Goal: Information Seeking & Learning: Find specific fact

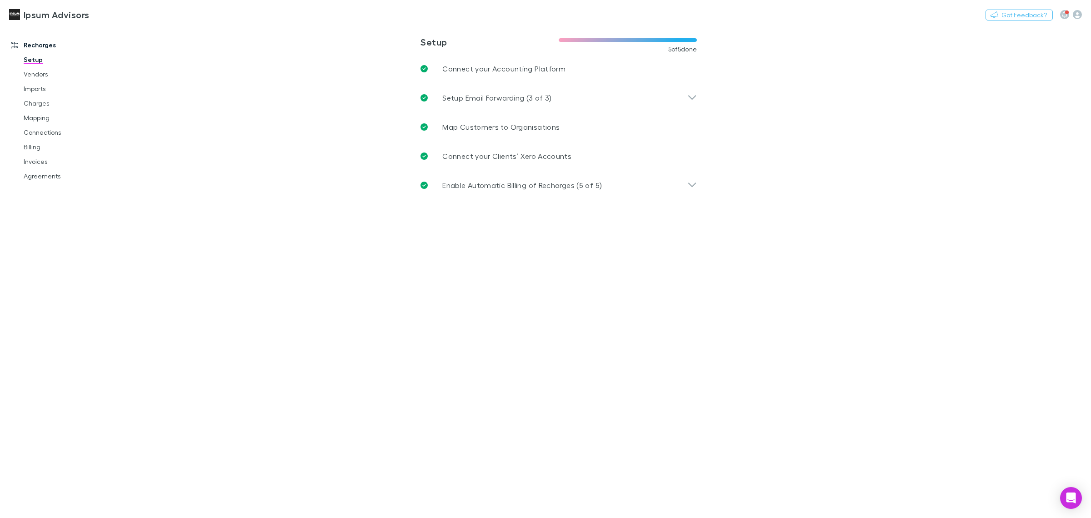
drag, startPoint x: 35, startPoint y: 147, endPoint x: 4, endPoint y: 150, distance: 32.0
click at [35, 147] on link "Billing" at bounding box center [72, 147] width 114 height 15
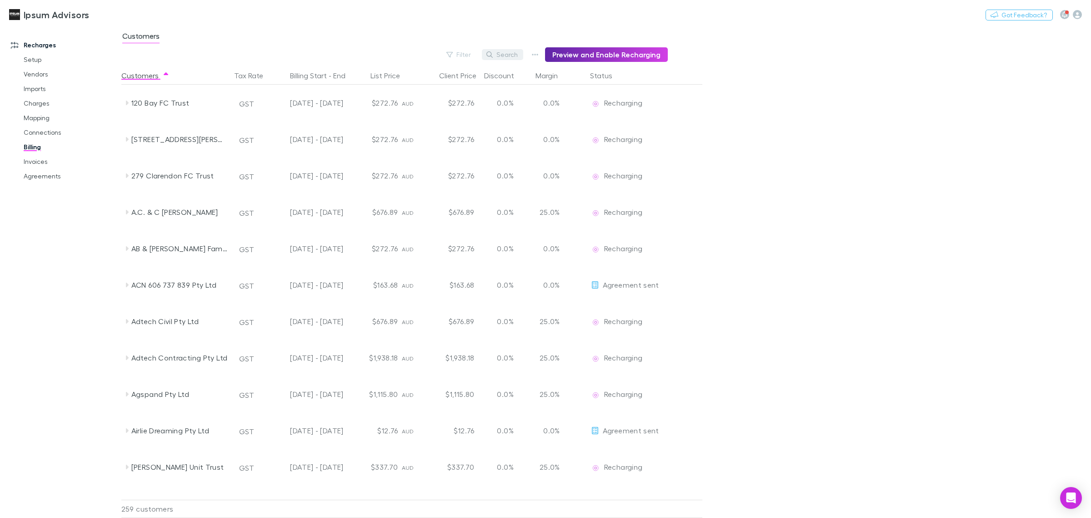
click at [511, 54] on button "Search" at bounding box center [502, 54] width 41 height 11
click at [505, 58] on button "Search" at bounding box center [502, 54] width 41 height 11
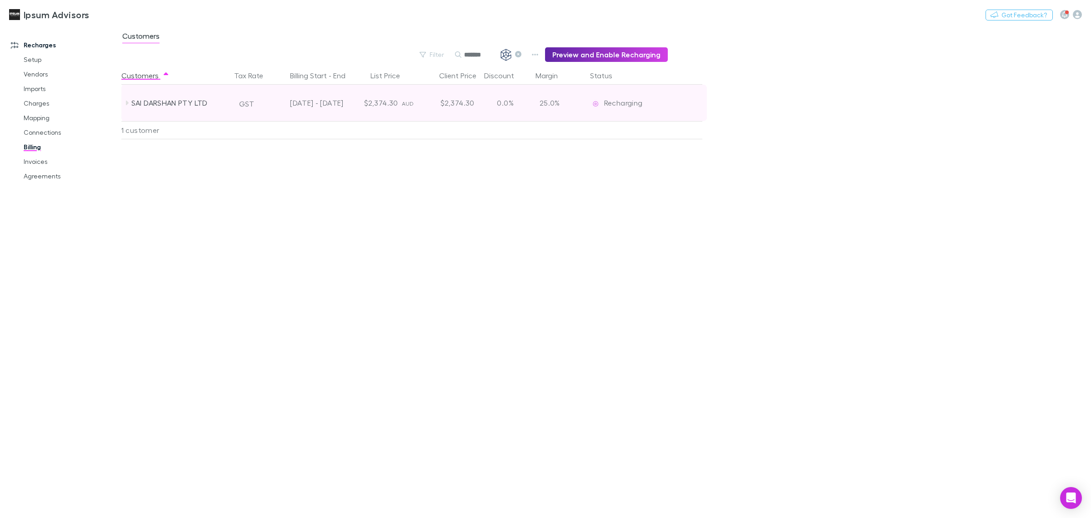
type input "*******"
click at [126, 104] on icon at bounding box center [127, 103] width 3 height 5
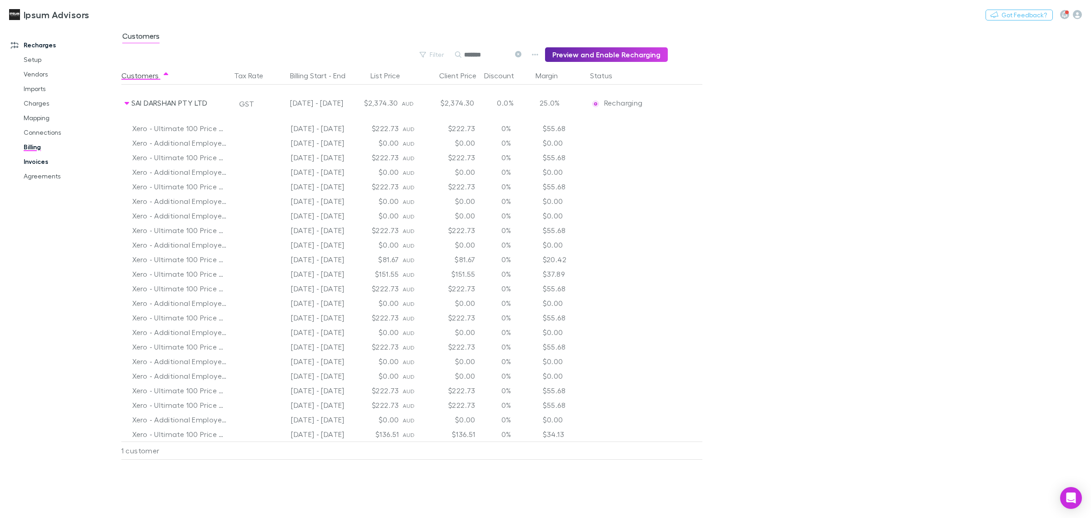
click at [42, 160] on link "Invoices" at bounding box center [72, 161] width 114 height 15
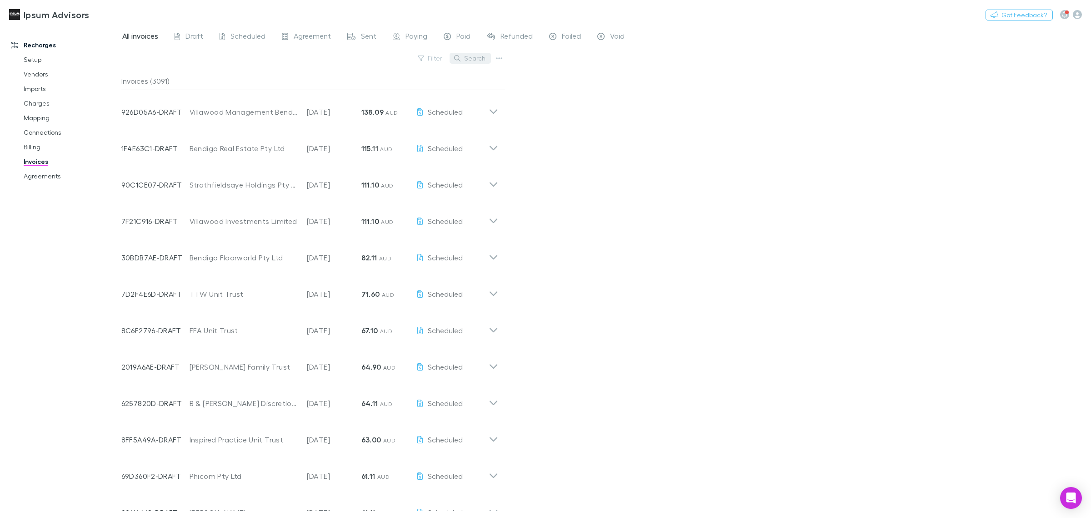
click at [469, 60] on button "Search" at bounding box center [470, 58] width 41 height 11
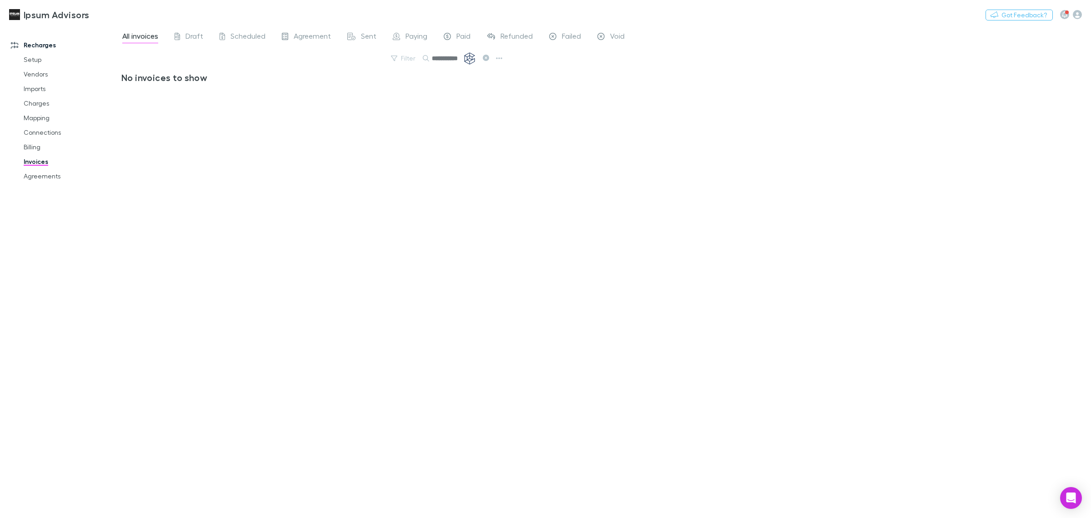
click at [437, 62] on input "**********" at bounding box center [454, 58] width 45 height 13
drag, startPoint x: 441, startPoint y: 60, endPoint x: 474, endPoint y: 57, distance: 32.8
click at [474, 57] on body "**********" at bounding box center [545, 259] width 1091 height 518
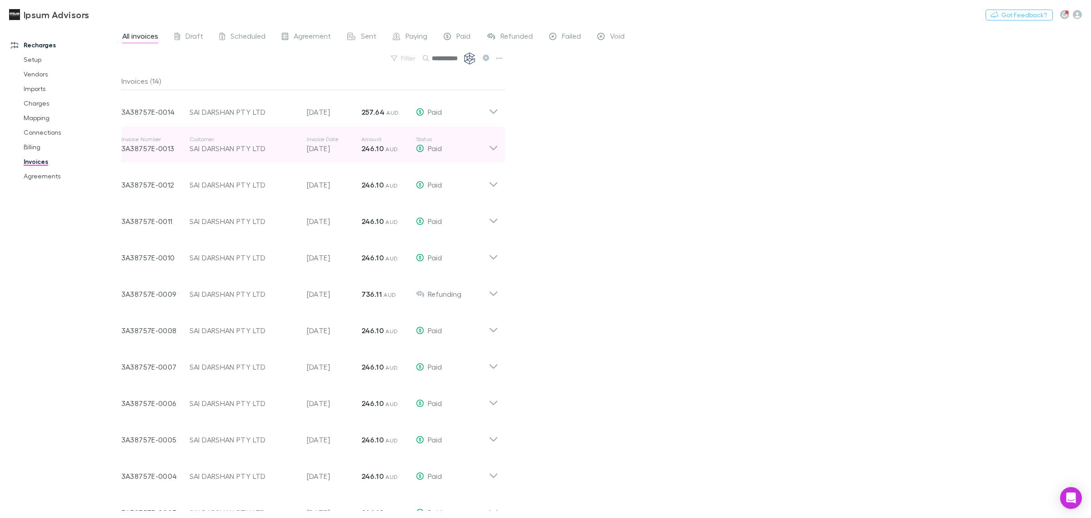
type input "**********"
click at [495, 144] on icon at bounding box center [494, 145] width 10 height 18
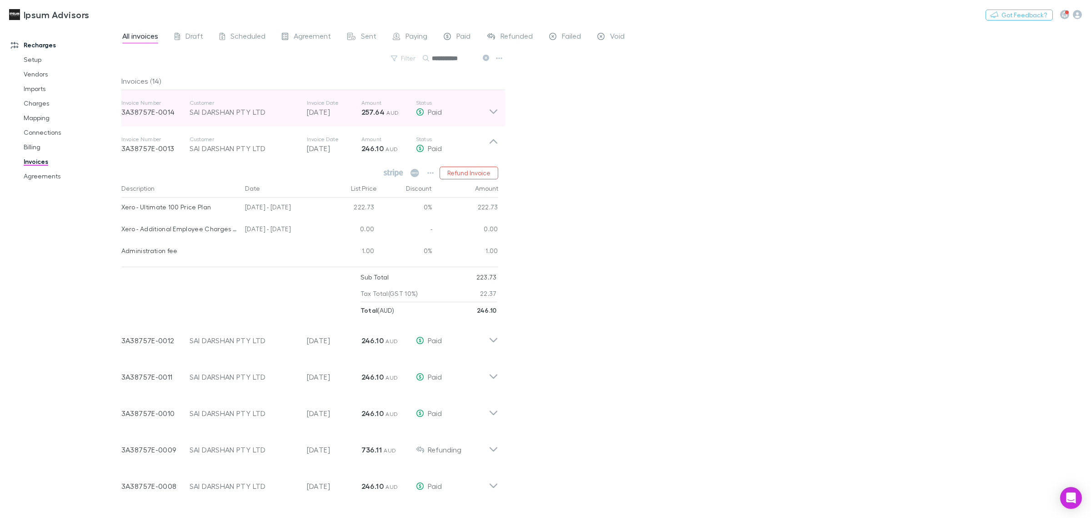
click at [493, 114] on icon at bounding box center [494, 108] width 10 height 18
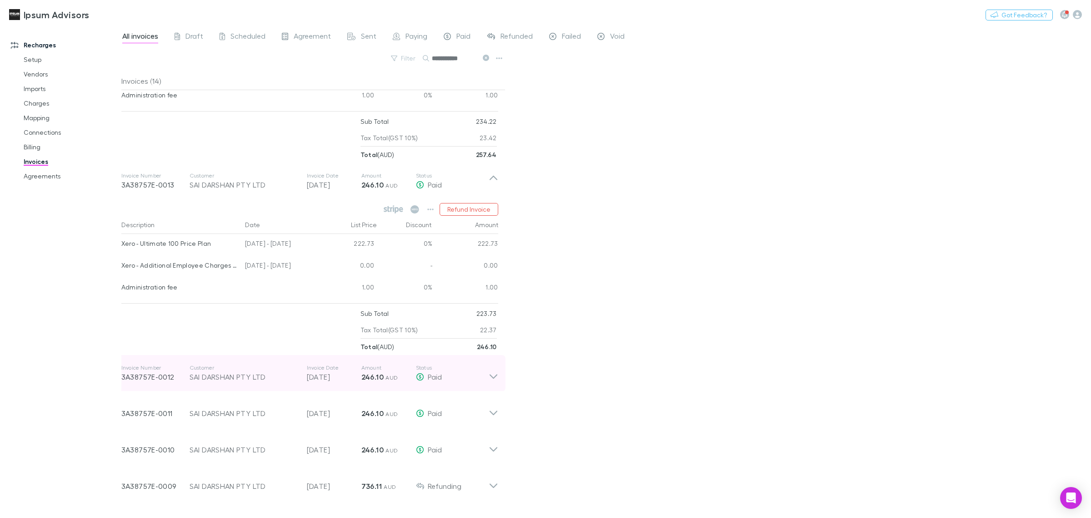
scroll to position [171, 0]
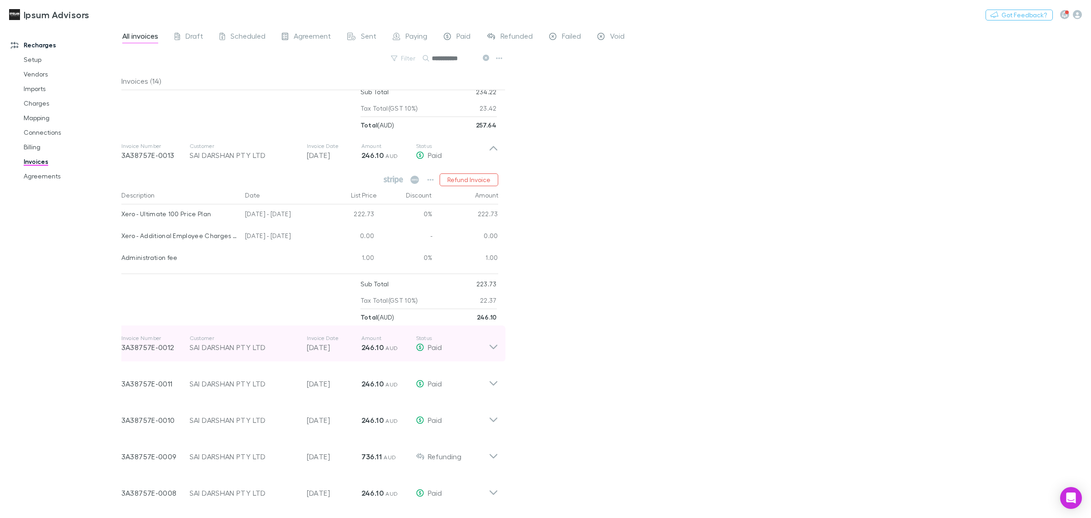
click at [496, 344] on icon at bounding box center [494, 343] width 10 height 18
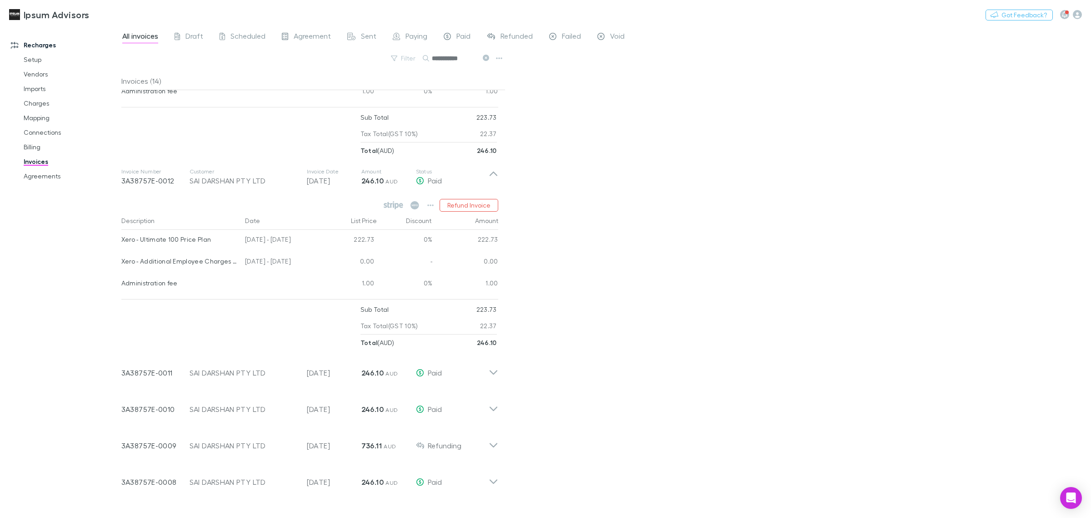
scroll to position [341, 0]
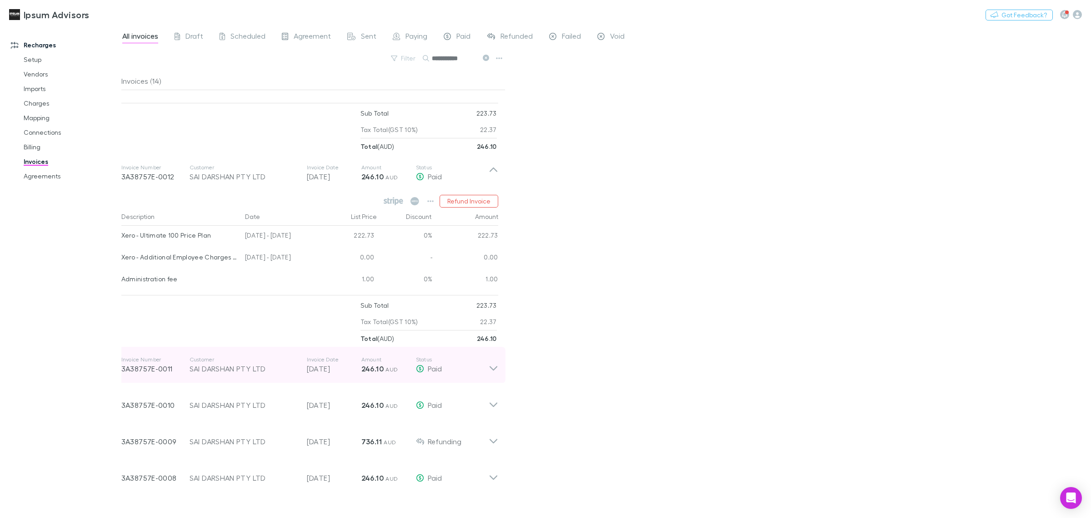
click at [494, 371] on icon at bounding box center [494, 365] width 10 height 18
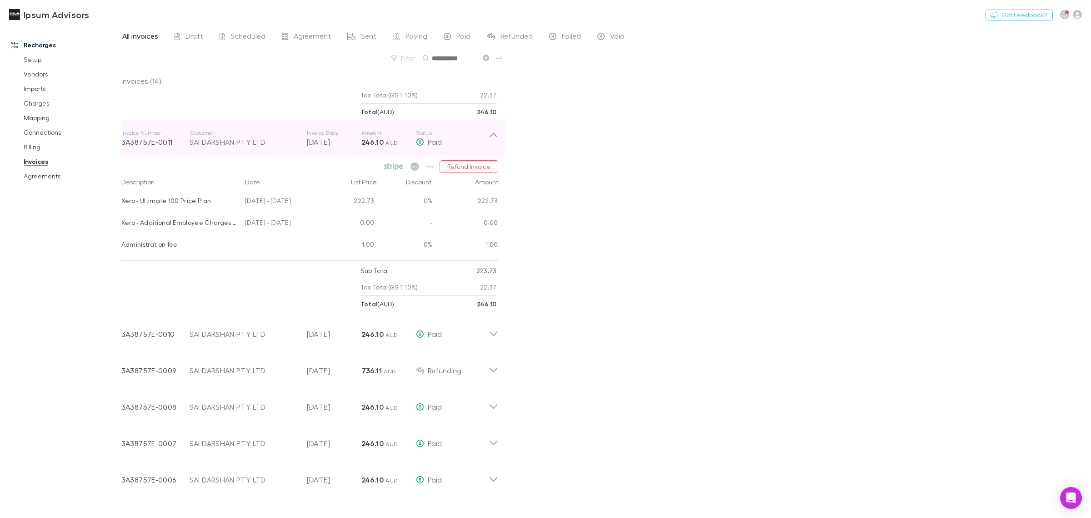
scroll to position [568, 0]
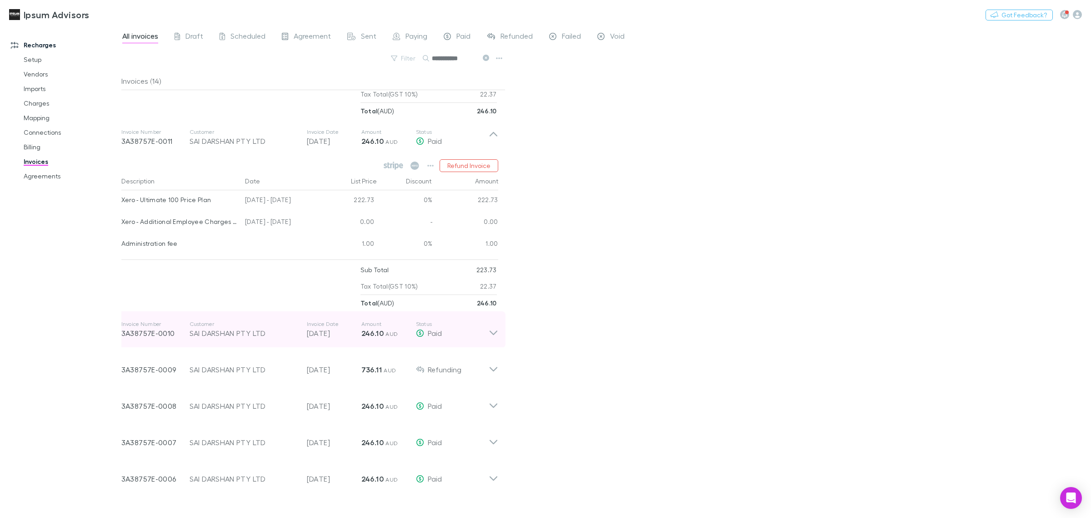
click at [497, 337] on icon at bounding box center [494, 329] width 10 height 18
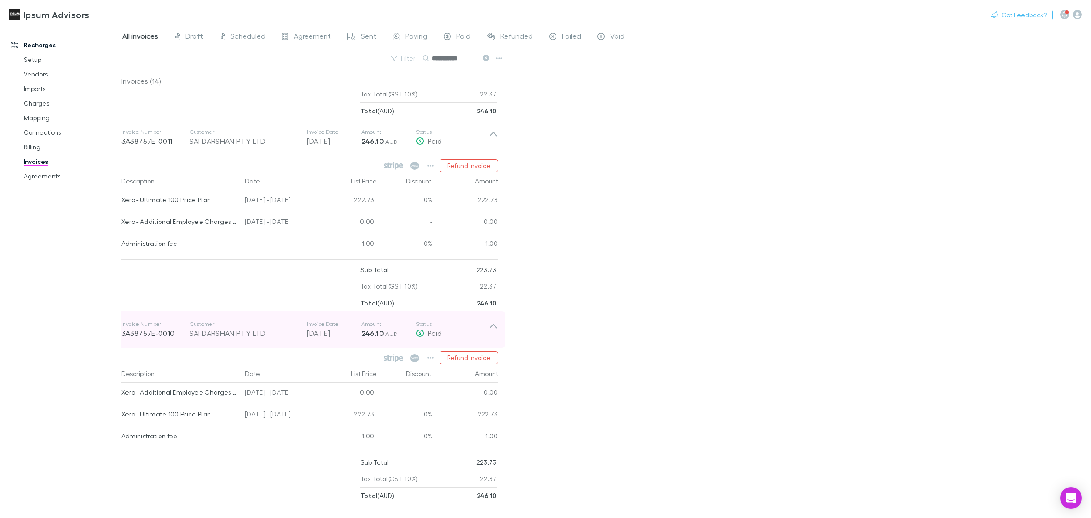
click at [497, 337] on icon at bounding box center [494, 329] width 10 height 18
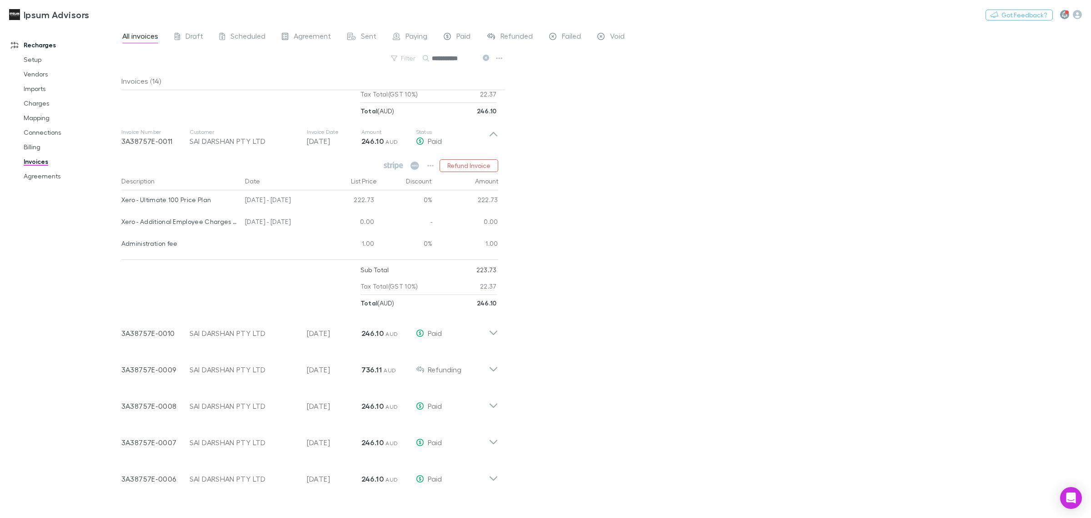
click at [1063, 16] on icon "button" at bounding box center [1064, 14] width 5 height 6
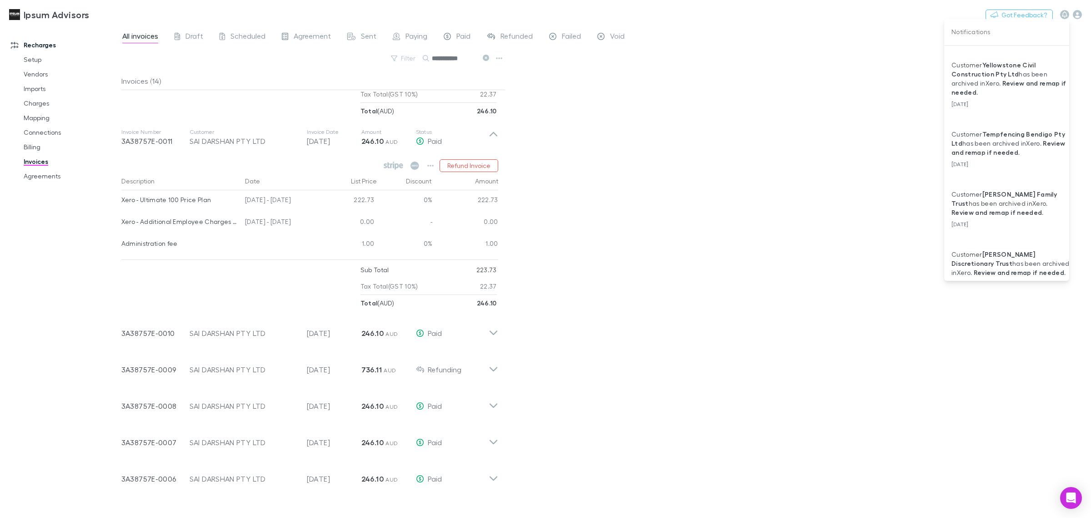
click at [872, 146] on div at bounding box center [545, 259] width 1091 height 518
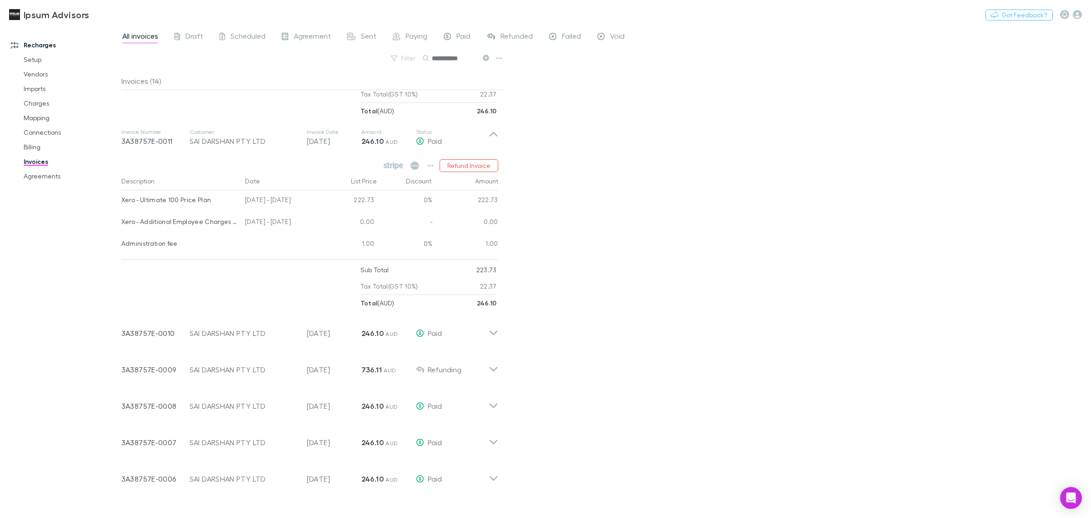
click at [485, 57] on icon at bounding box center [486, 58] width 6 height 6
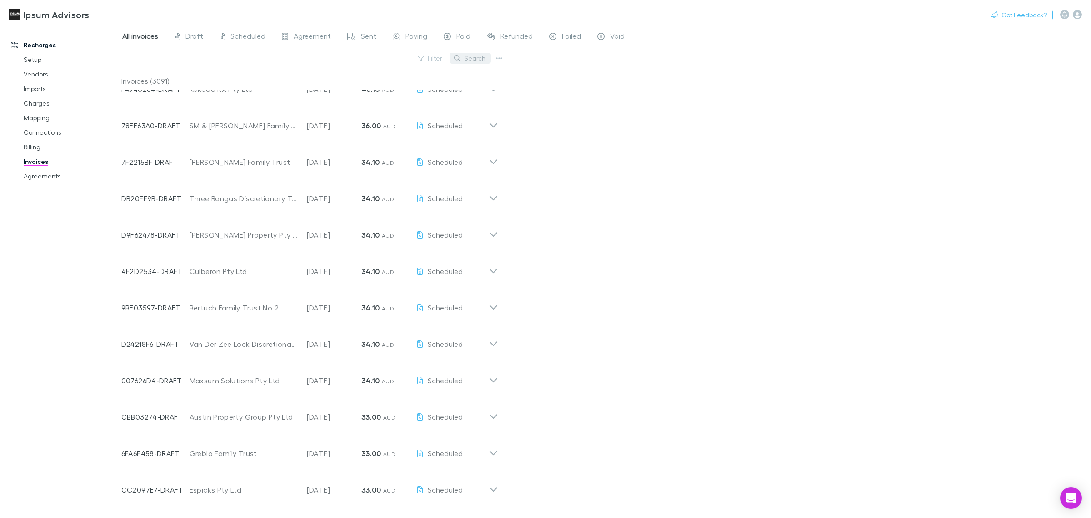
click at [476, 57] on button "Search" at bounding box center [470, 58] width 41 height 11
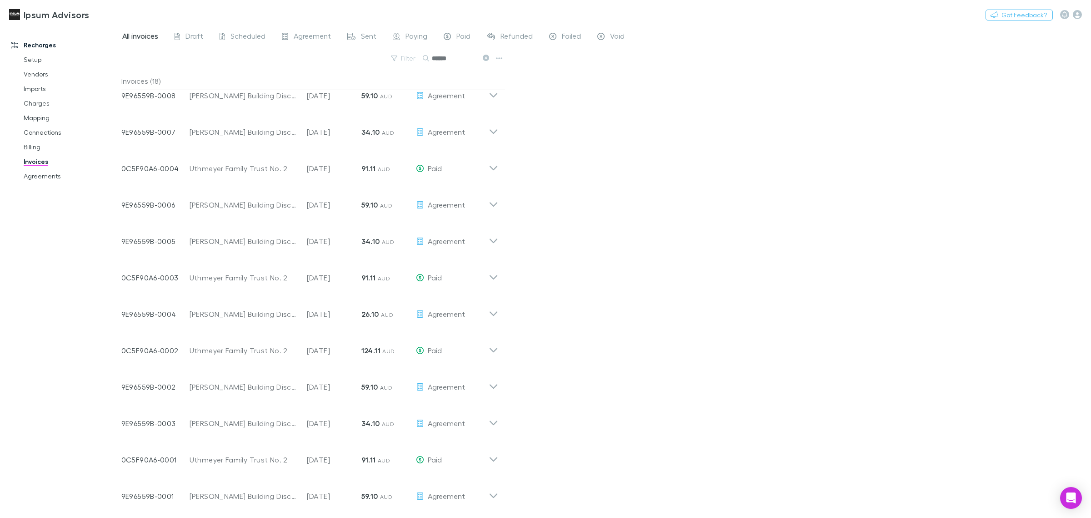
scroll to position [234, 0]
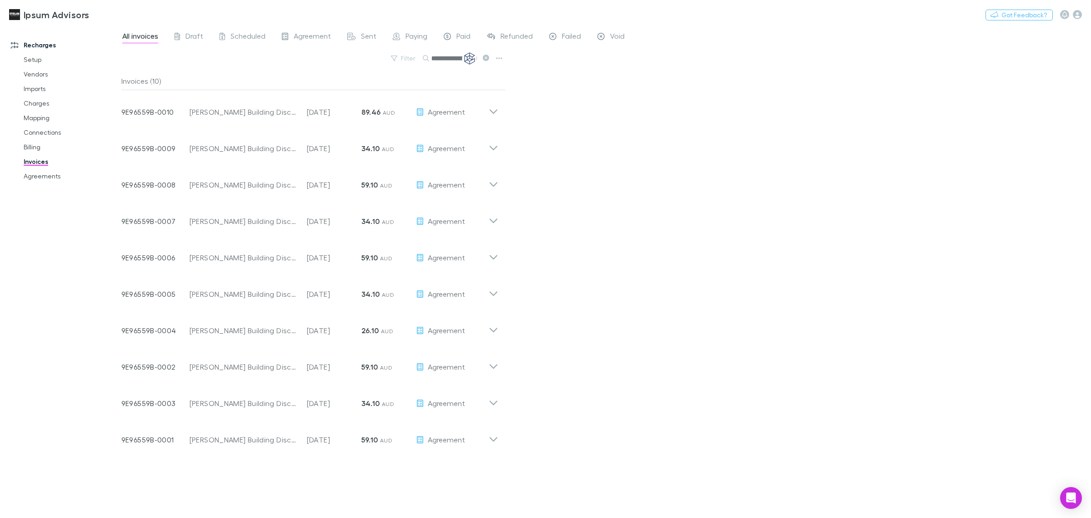
scroll to position [0, 17]
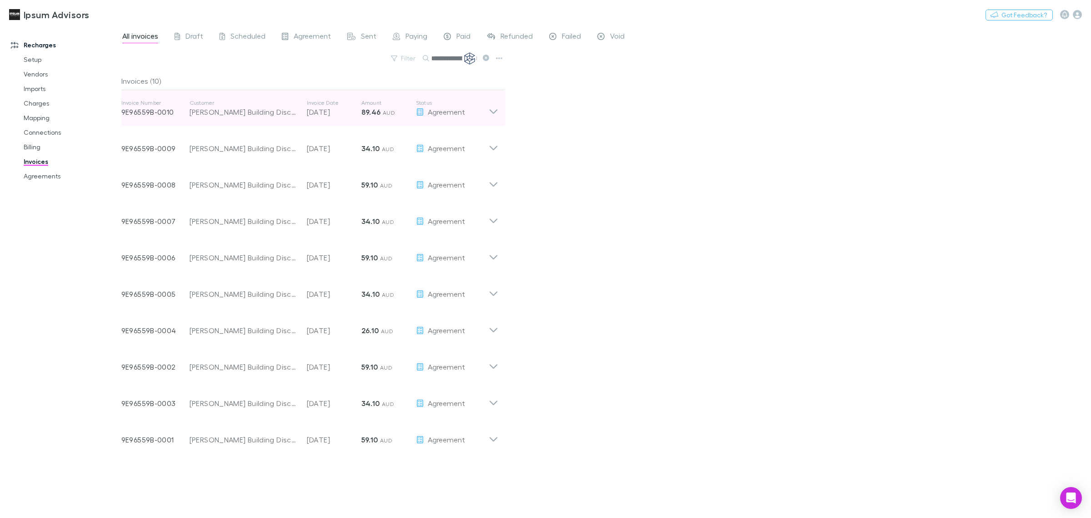
type input "**********"
click at [496, 112] on icon at bounding box center [494, 108] width 10 height 18
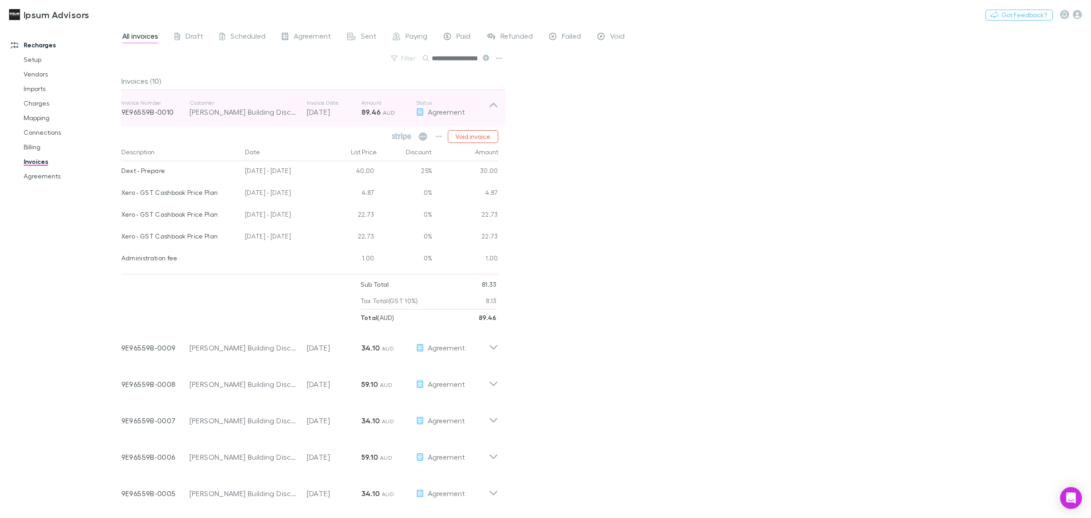
click at [495, 105] on icon at bounding box center [494, 105] width 8 height 5
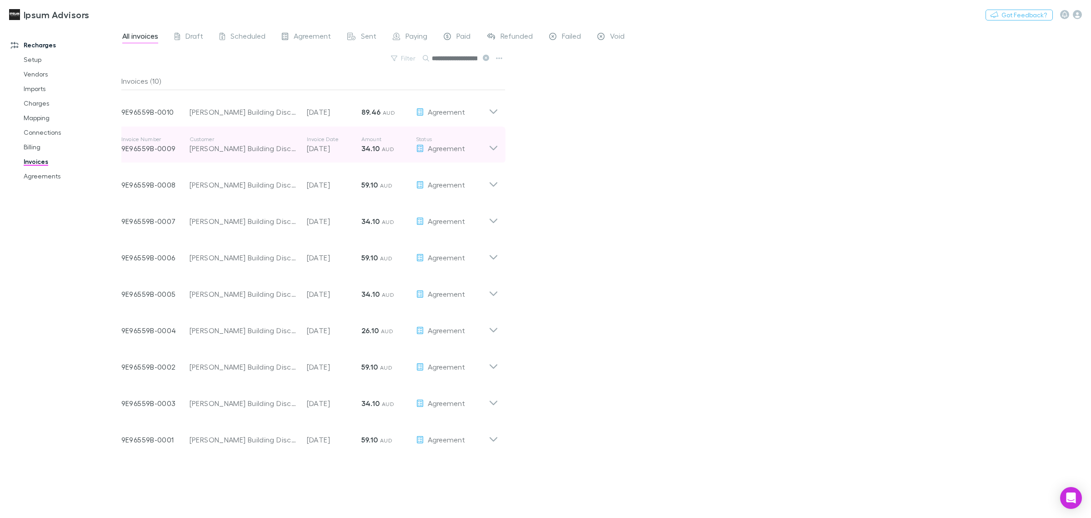
click at [498, 148] on icon at bounding box center [494, 145] width 10 height 18
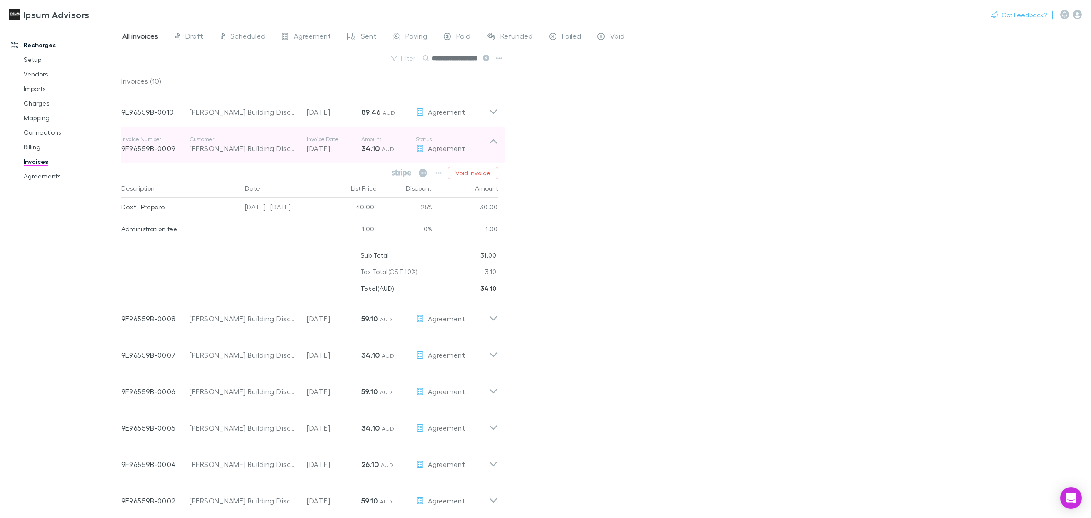
click at [496, 142] on icon at bounding box center [494, 141] width 8 height 5
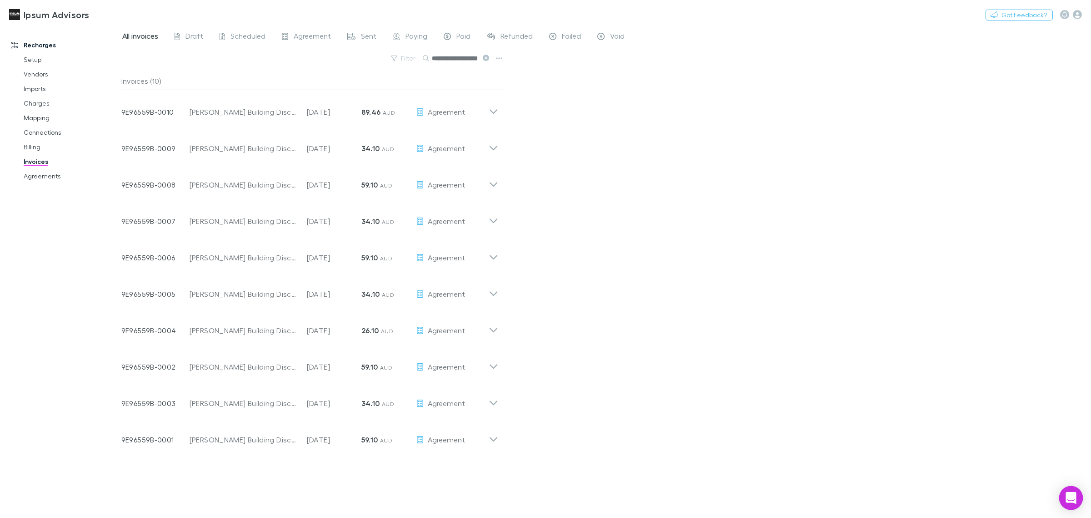
click at [1074, 496] on icon "Open Intercom Messenger" at bounding box center [1071, 498] width 10 height 12
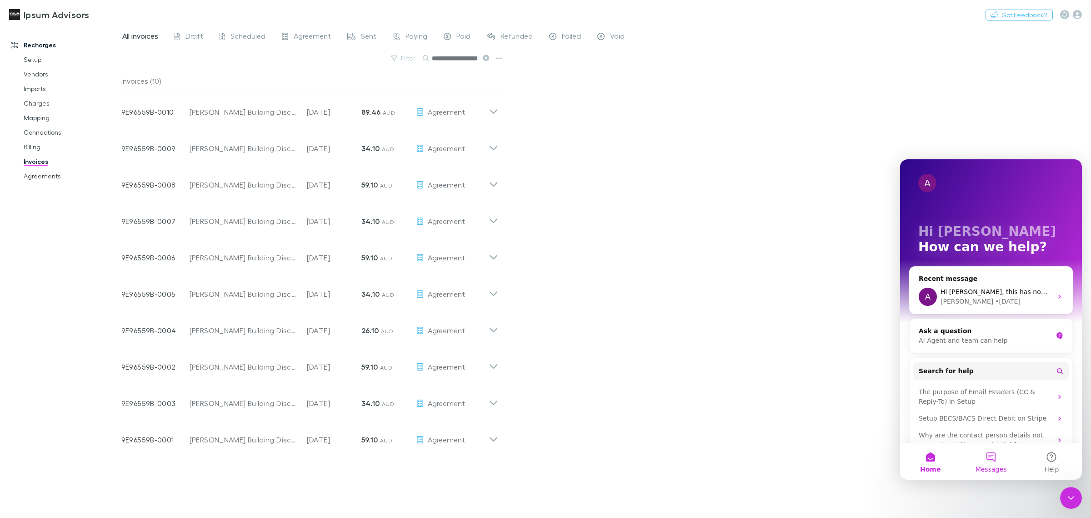
click at [989, 459] on button "Messages" at bounding box center [991, 461] width 60 height 36
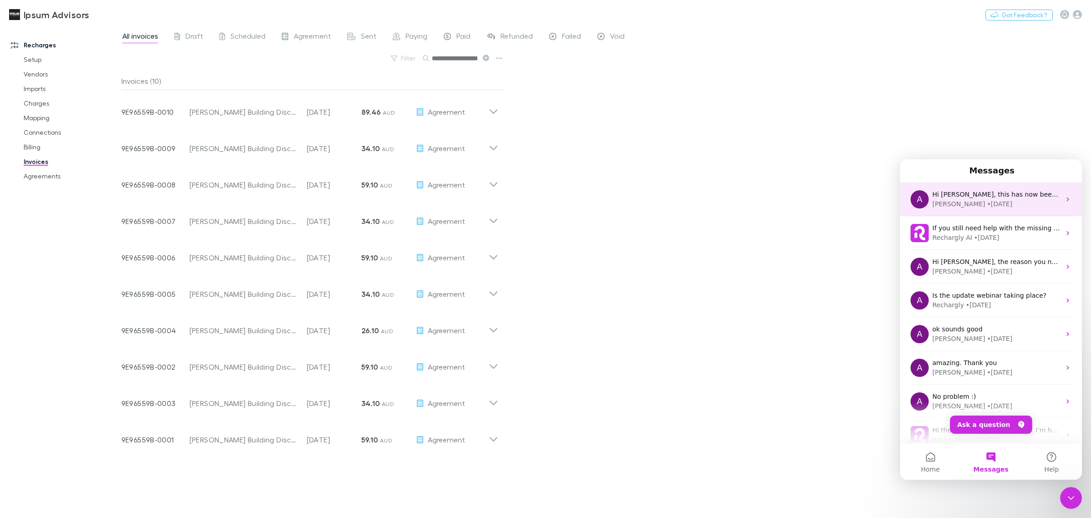
click at [983, 201] on div "[PERSON_NAME] • [DATE]" at bounding box center [997, 204] width 128 height 10
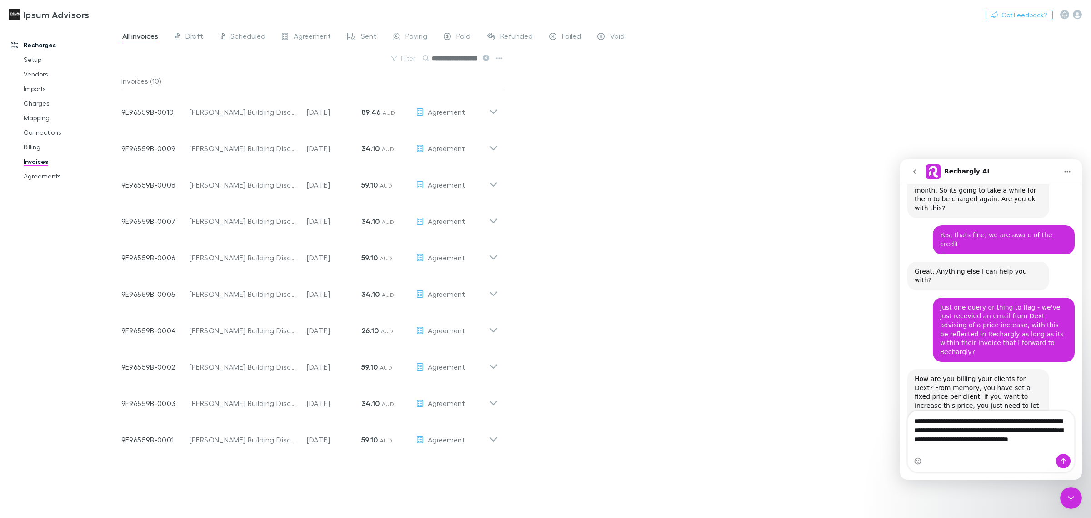
scroll to position [4046, 0]
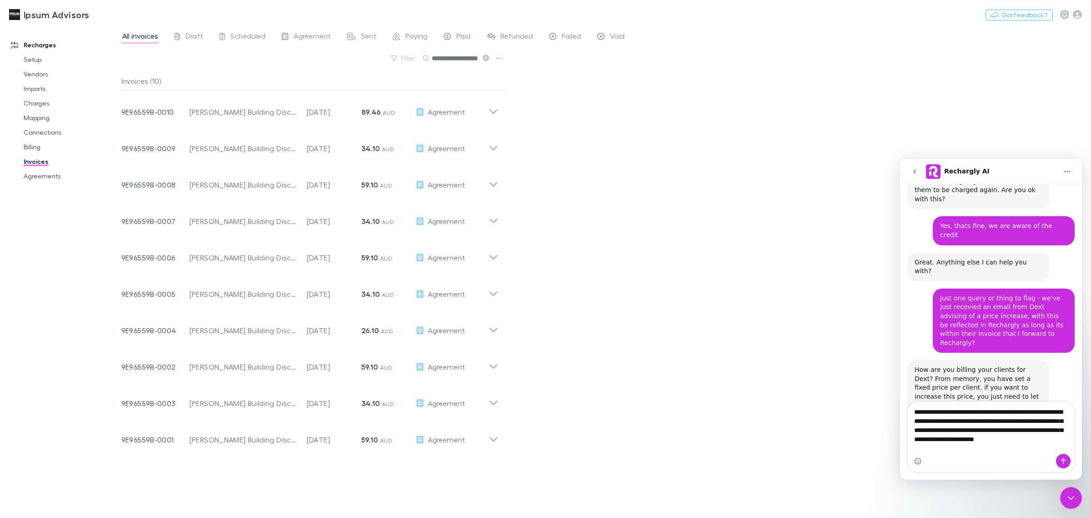
type textarea "**********"
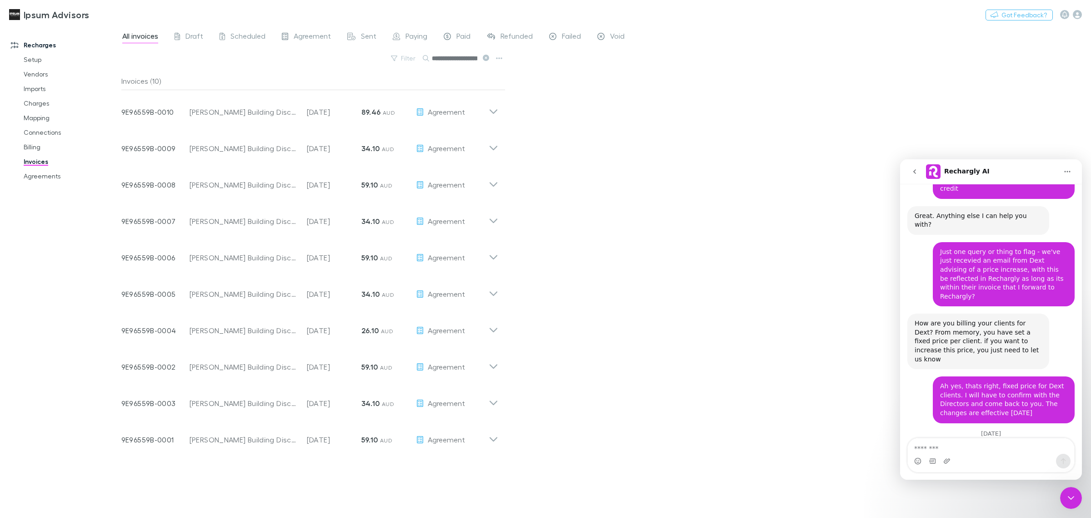
scroll to position [4093, 0]
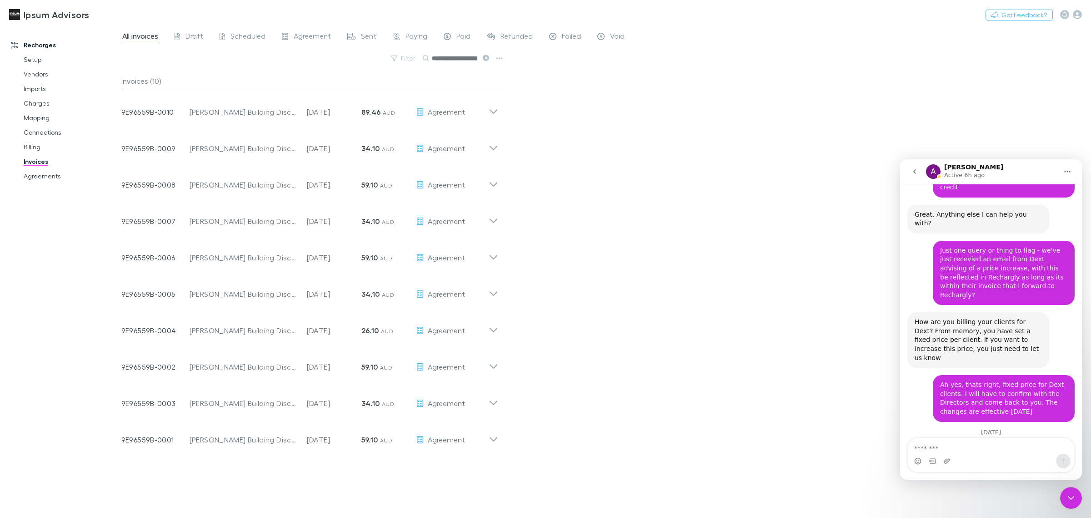
click at [683, 136] on div "**********" at bounding box center [606, 271] width 970 height 492
